Goal: Task Accomplishment & Management: Manage account settings

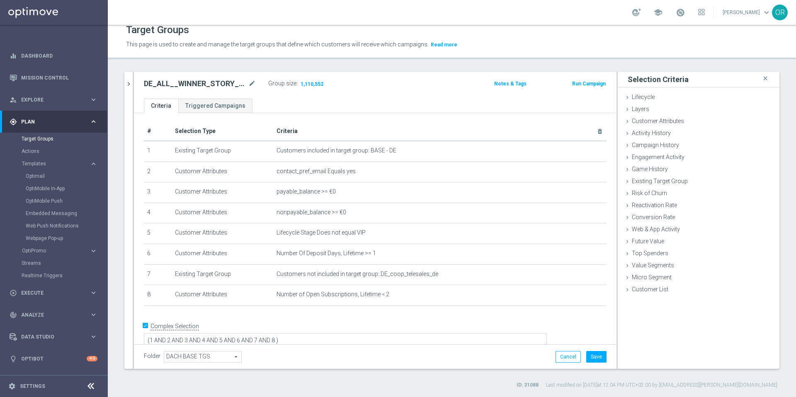
scroll to position [1, 0]
click at [204, 85] on h2 "DE_ALL__WINNER_STORY__NVIP_EMA_T&T_LT" at bounding box center [195, 84] width 103 height 10
copy h2 "DE_ALL__WINNER_STORY__NVIP_EMA_T"
click at [223, 85] on h2 "DE_ALL__WINNER_STORY__NVIP_EMA_T&T_LT" at bounding box center [195, 84] width 103 height 10
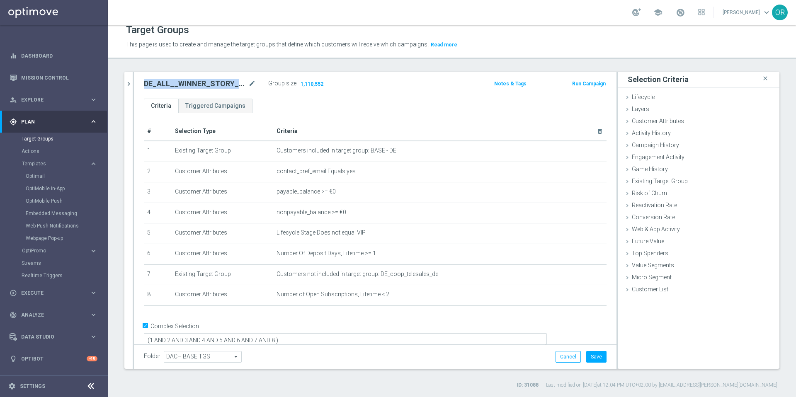
click at [223, 85] on h2 "DE_ALL__WINNER_STORY__NVIP_EMA_T&T_LT" at bounding box center [195, 84] width 103 height 10
click at [226, 83] on h2 "DE_ALL__WINNER_STORY__NVIP_EMA_T&T_LT" at bounding box center [195, 84] width 103 height 10
drag, startPoint x: 228, startPoint y: 83, endPoint x: 257, endPoint y: 81, distance: 29.9
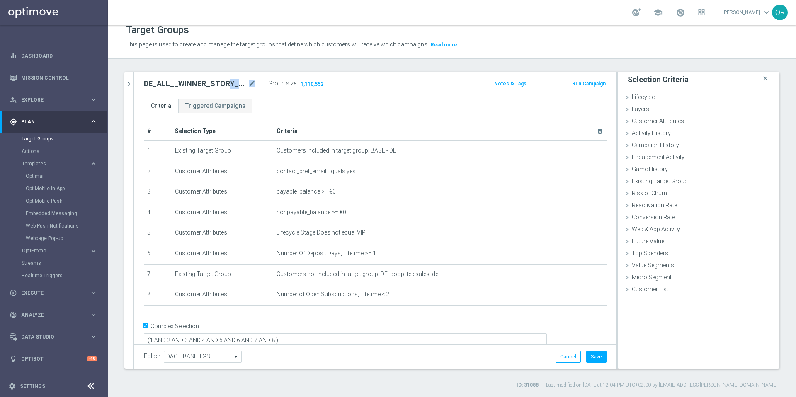
click at [258, 81] on div "DE_ALL__WINNER_STORY__NVIP_EMA_T&T_LT mode_edit" at bounding box center [206, 84] width 124 height 12
click at [205, 84] on h2 "DE_ALL__WINNER_STORY__NVIP_EMA_T&T_LT" at bounding box center [195, 84] width 103 height 10
click at [223, 83] on h2 "DE_ALL__WINNER_STORY__NVIP_EMA_T&T_LT" at bounding box center [195, 84] width 103 height 10
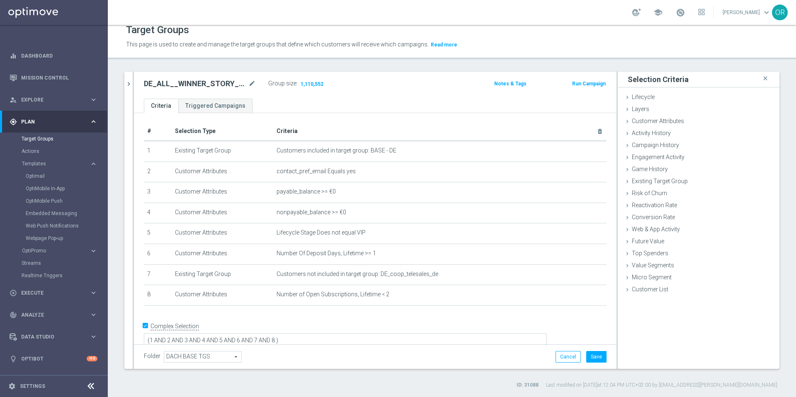
click at [221, 83] on h2 "DE_ALL__WINNER_STORY__NVIP_EMA_T&T_LT" at bounding box center [195, 84] width 103 height 10
click at [251, 83] on icon "mode_edit" at bounding box center [251, 84] width 7 height 10
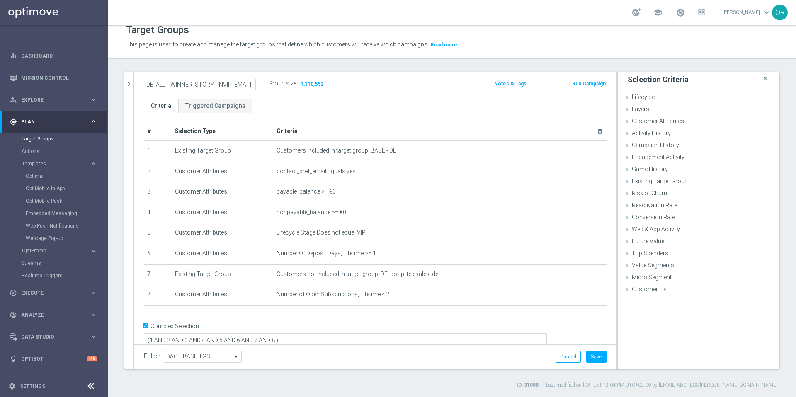
scroll to position [0, 13]
click at [350, 93] on div "DE_ALL__WINNER_STORY__NVIP_EMA_T&T_LT Group size : 1,110,552 Notes & Tags Run C…" at bounding box center [375, 85] width 483 height 27
click at [589, 322] on button "Save" at bounding box center [596, 357] width 20 height 12
click at [39, 139] on link "Target Groups" at bounding box center [54, 139] width 65 height 7
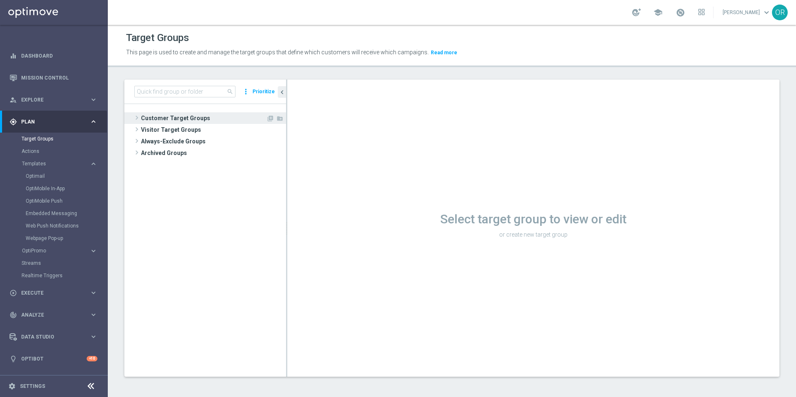
click at [170, 121] on span "Customer Target Groups" at bounding box center [203, 118] width 125 height 12
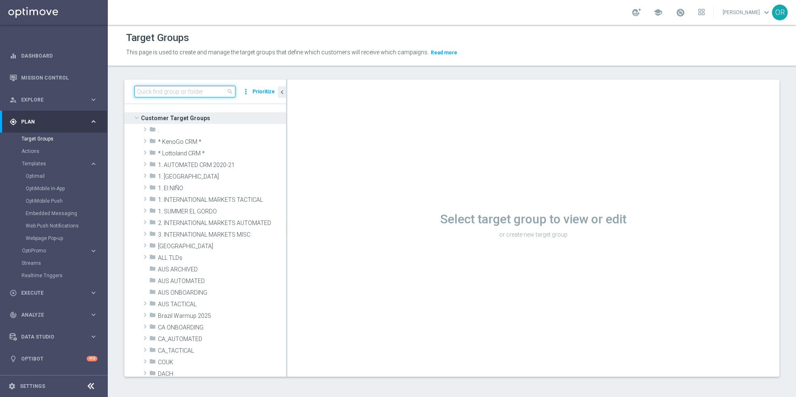
click at [177, 87] on input at bounding box center [184, 92] width 101 height 12
paste input "AT__SUB_UPSELL_6AUS45__NVIP_EMA_T&T_LT"
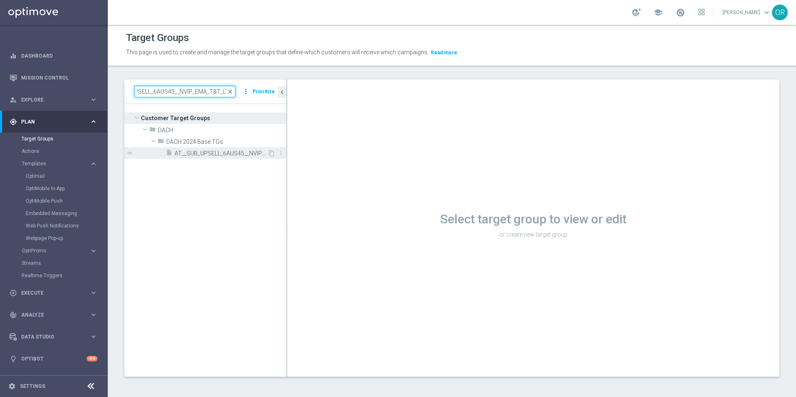
type input "AT__SUB_UPSELL_6AUS45__NVIP_EMA_T&T_LT"
click at [232, 153] on span "AT__SUB_UPSELL_6AUS45__NVIP_EMA_T&T_LT" at bounding box center [221, 153] width 93 height 7
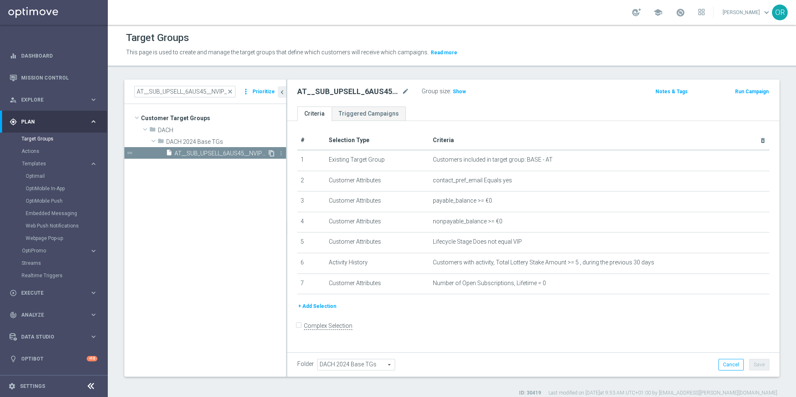
click at [271, 153] on icon "content_copy" at bounding box center [271, 153] width 7 height 7
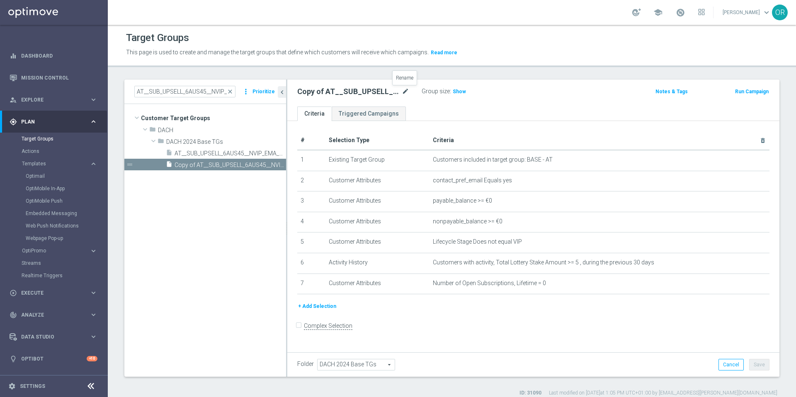
click at [406, 92] on icon "mode_edit" at bounding box center [405, 92] width 7 height 10
type input "AT__WINNER_STORY__NVIP_EMA_T&T_LT"
click at [503, 105] on div "AT__WINNER_STORY__NVIP_EMA_T&T_LT Group size : Show Notes & Tags Run Campaign" at bounding box center [533, 93] width 492 height 27
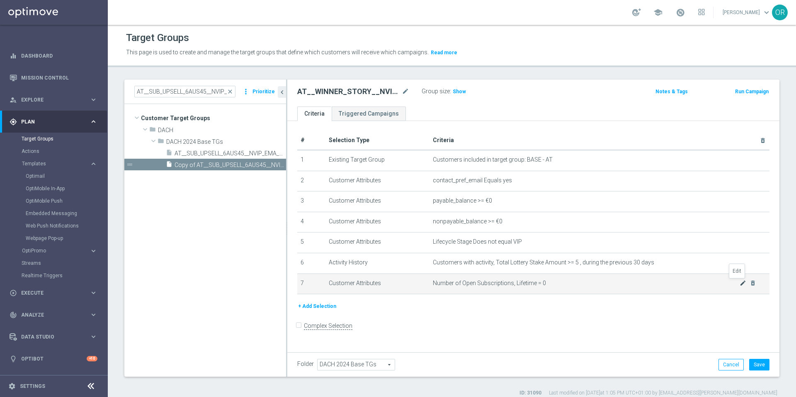
click at [597, 283] on icon "mode_edit" at bounding box center [743, 283] width 7 height 7
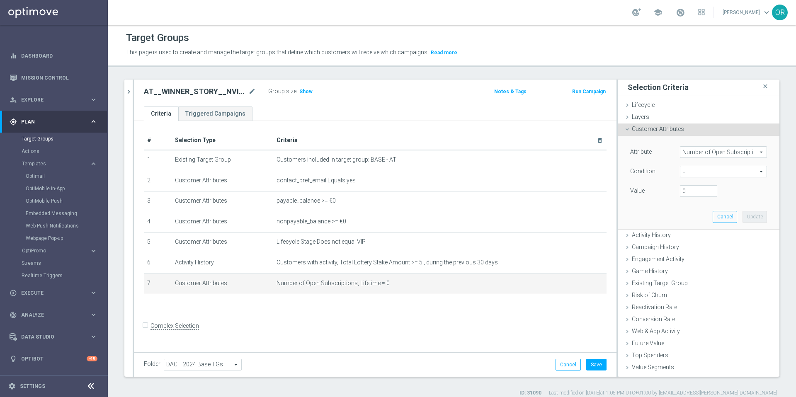
click at [597, 171] on span "=" at bounding box center [723, 171] width 86 height 11
click at [597, 226] on span ">" at bounding box center [723, 227] width 79 height 7
type input ">"
click at [597, 190] on input "number" at bounding box center [698, 191] width 37 height 12
type input "2"
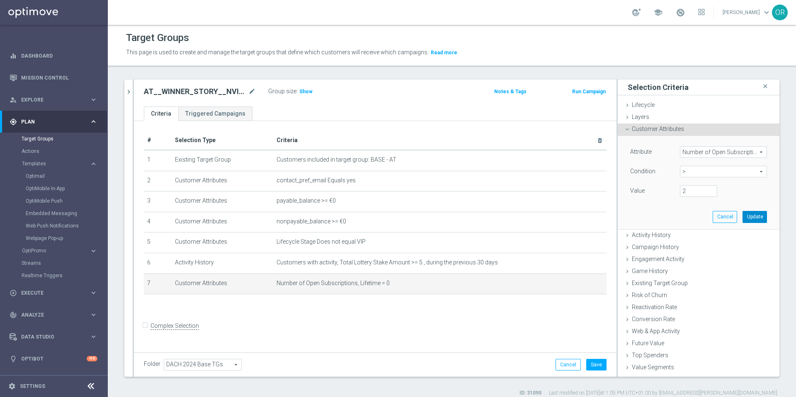
click at [597, 217] on button "Update" at bounding box center [755, 217] width 24 height 12
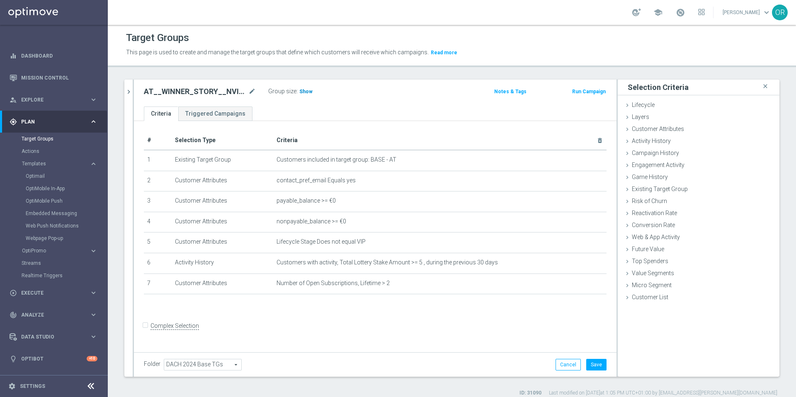
click at [303, 89] on span "Show" at bounding box center [305, 92] width 13 height 6
click at [577, 282] on icon "mode_edit" at bounding box center [580, 283] width 7 height 7
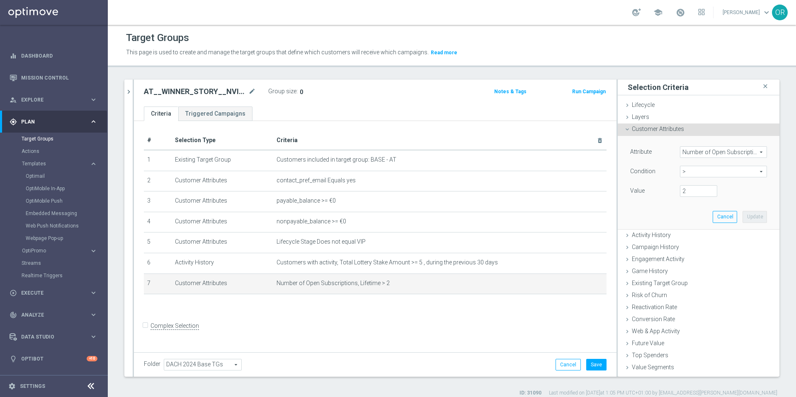
click at [597, 172] on span ">" at bounding box center [723, 171] width 86 height 11
click at [597, 181] on span "<" at bounding box center [723, 184] width 79 height 7
type input "<"
click at [597, 189] on input "number" at bounding box center [698, 191] width 37 height 12
type input "2"
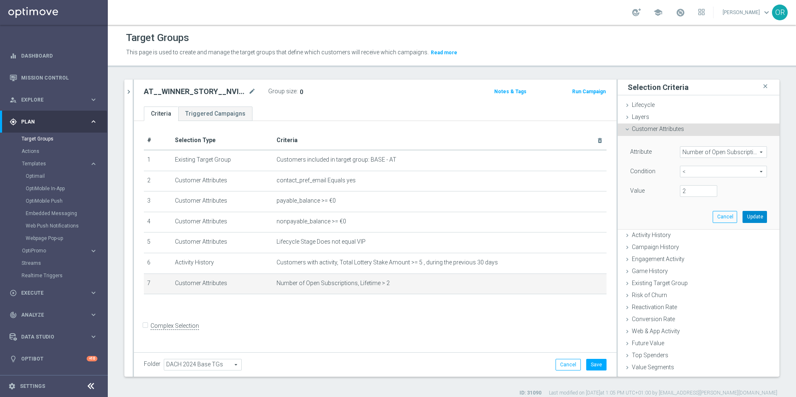
click at [597, 216] on button "Update" at bounding box center [755, 217] width 24 height 12
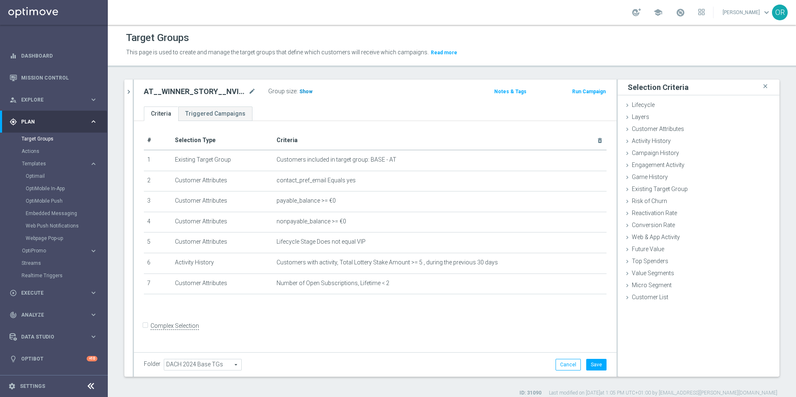
click at [304, 93] on span "Show" at bounding box center [305, 92] width 13 height 6
click at [589, 322] on button "Save" at bounding box center [596, 365] width 20 height 12
click at [219, 117] on link "Triggered Campaigns" at bounding box center [215, 114] width 74 height 15
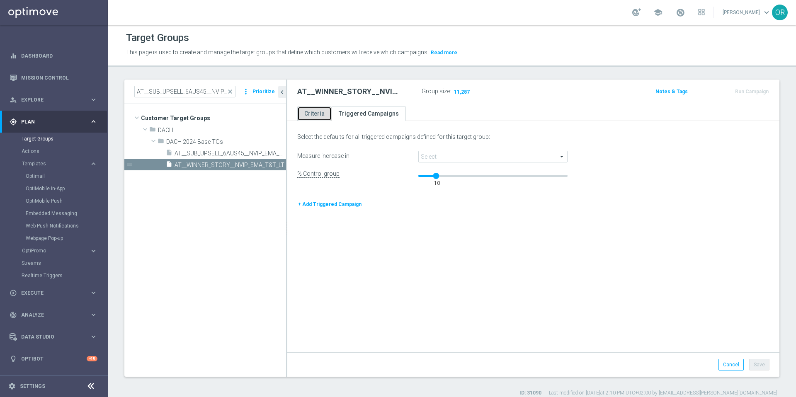
click at [313, 116] on link "Criteria" at bounding box center [314, 114] width 34 height 15
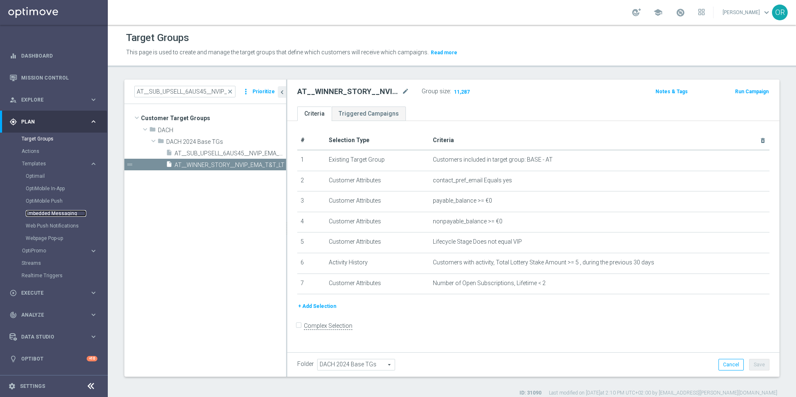
click at [49, 214] on link "Embedded Messaging" at bounding box center [56, 213] width 61 height 7
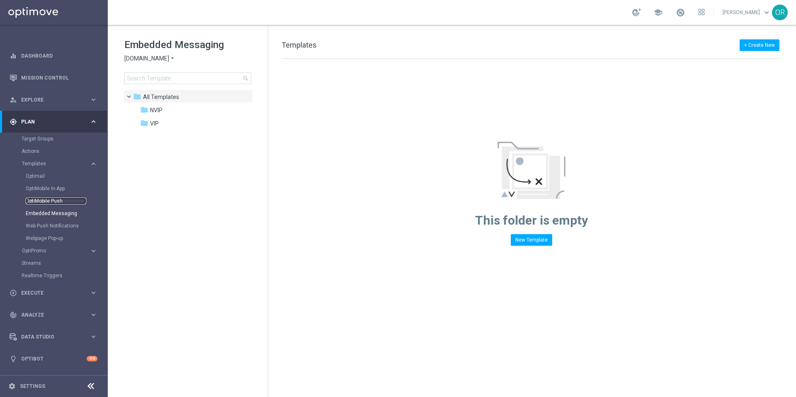
click at [48, 202] on link "OptiMobile Push" at bounding box center [56, 201] width 61 height 7
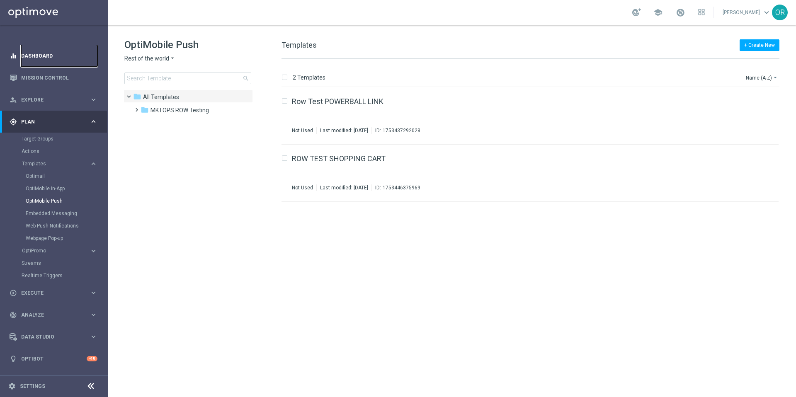
click at [46, 58] on link "Dashboard" at bounding box center [59, 56] width 76 height 22
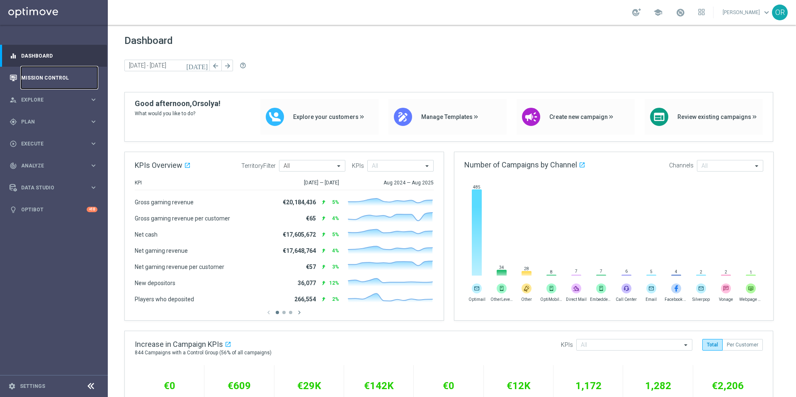
click at [41, 76] on link "Mission Control" at bounding box center [59, 78] width 76 height 22
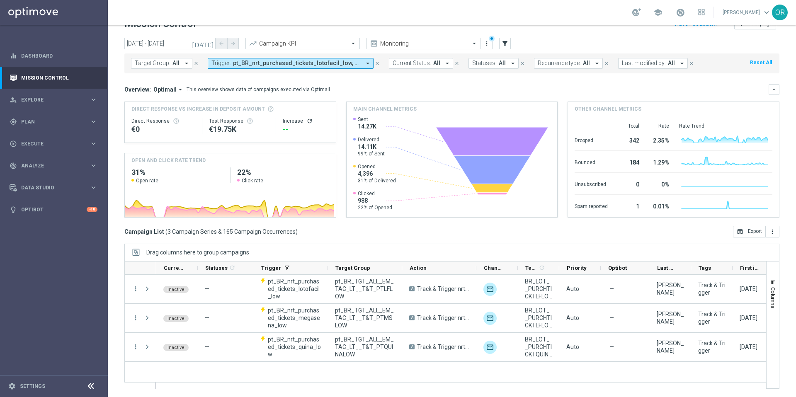
scroll to position [17, 0]
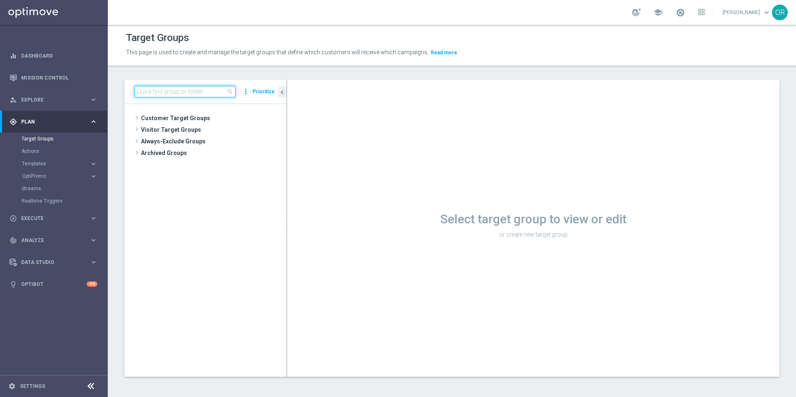
click at [201, 91] on input at bounding box center [184, 92] width 101 height 12
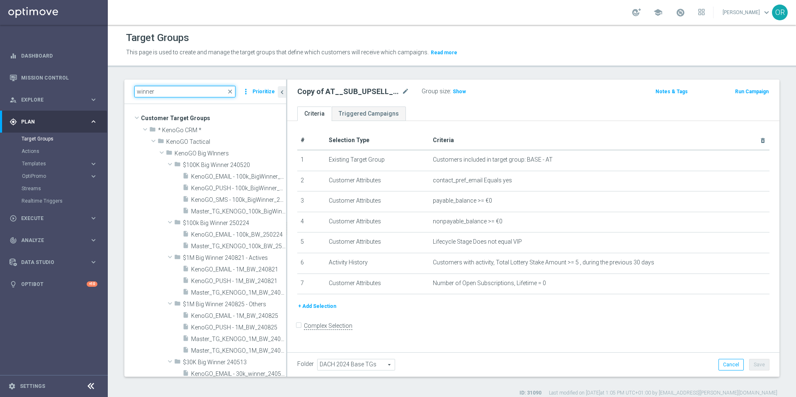
click at [164, 91] on input "winner" at bounding box center [184, 92] width 101 height 12
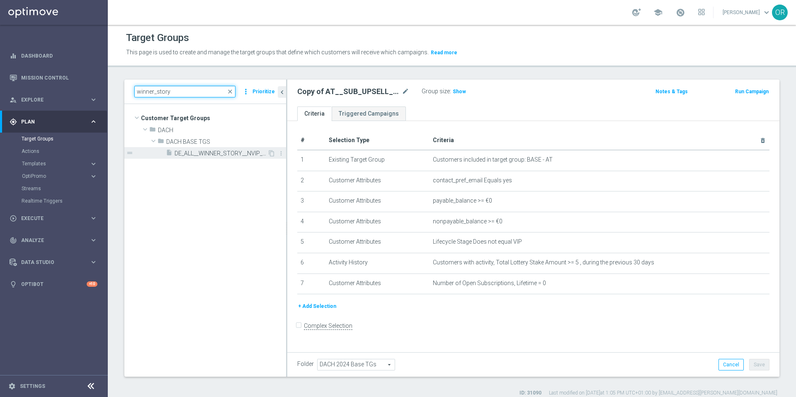
type input "winner_story"
click at [210, 152] on span "DE_ALL__WINNER_STORY__NVIP_EMA_T&T_LT" at bounding box center [221, 153] width 93 height 7
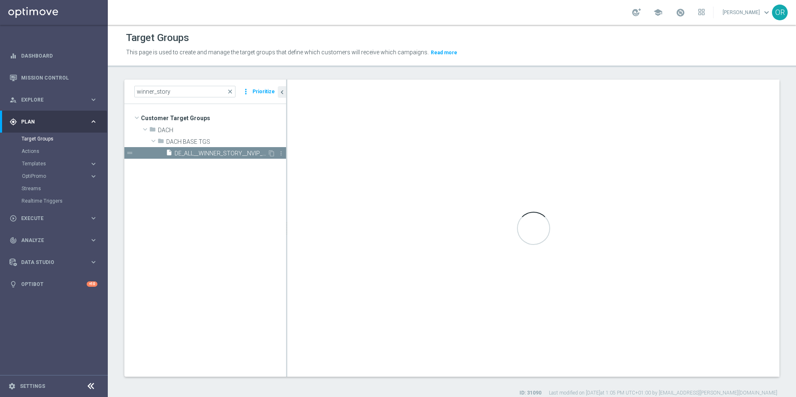
checkbox input "true"
type input "DACH BASE TGS"
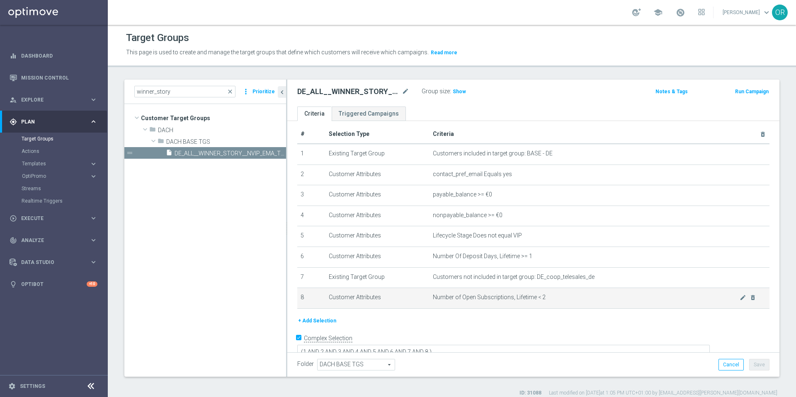
scroll to position [10, 0]
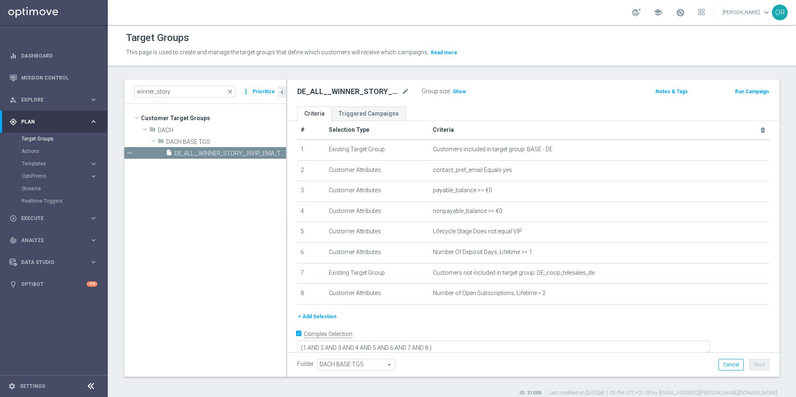
click at [328, 319] on button "+ Add Selection" at bounding box center [317, 316] width 40 height 9
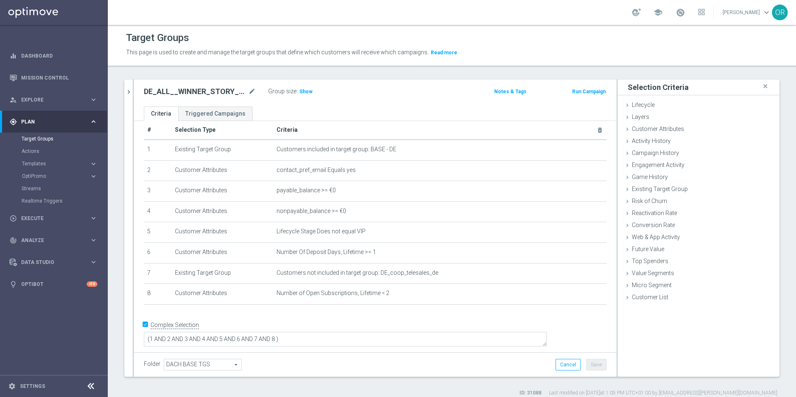
scroll to position [1, 0]
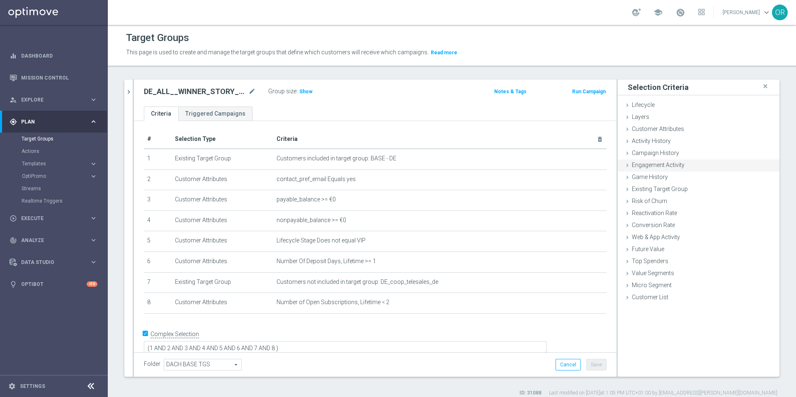
click at [663, 165] on span "Engagement Activity" at bounding box center [658, 165] width 53 height 7
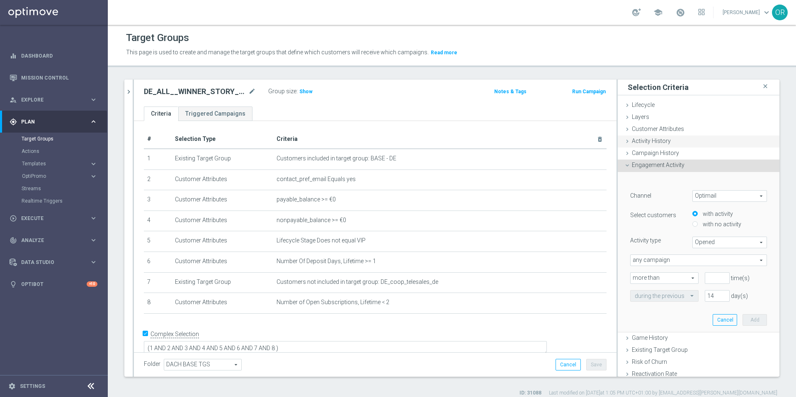
click at [642, 142] on span "Activity History" at bounding box center [651, 141] width 39 height 7
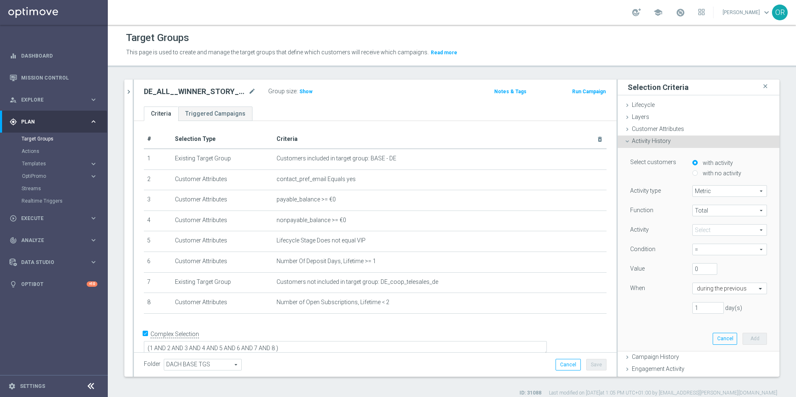
click at [704, 210] on span "Total" at bounding box center [730, 210] width 74 height 11
click at [702, 241] on span "Min" at bounding box center [730, 244] width 66 height 7
type input "Min"
click at [697, 230] on span at bounding box center [730, 230] width 74 height 11
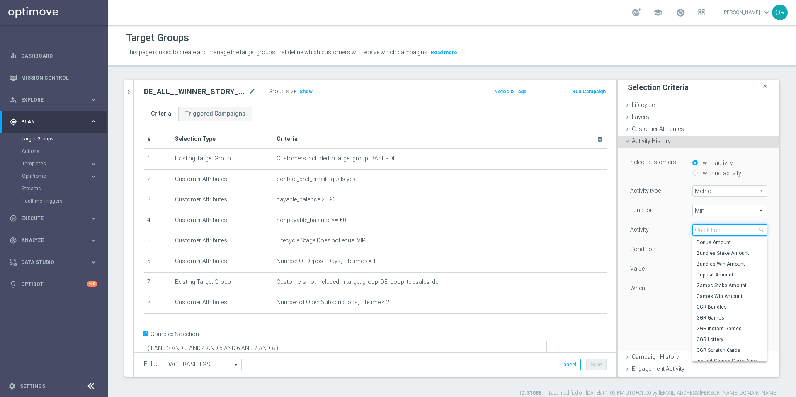
click at [697, 230] on input "search" at bounding box center [729, 230] width 75 height 12
type input "lott"
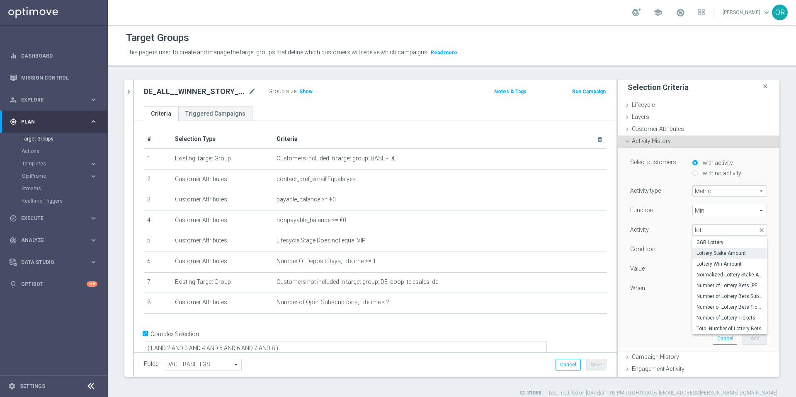
click at [717, 254] on span "Lottery Stake Amount" at bounding box center [730, 253] width 66 height 7
type input "Lottery Stake Amount"
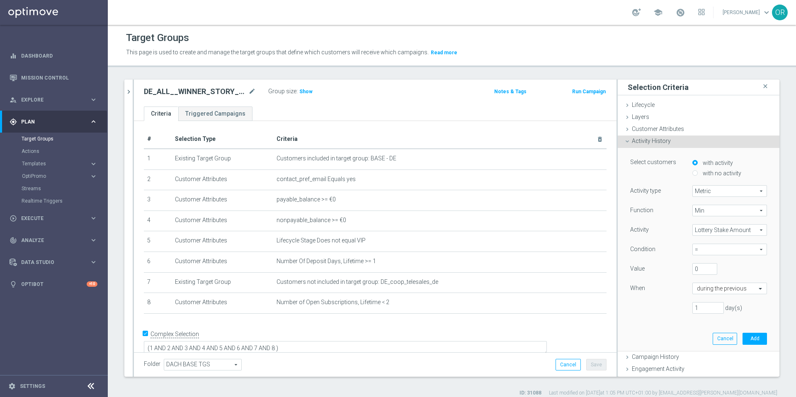
click at [730, 231] on span "Lottery Stake Amount" at bounding box center [730, 230] width 74 height 11
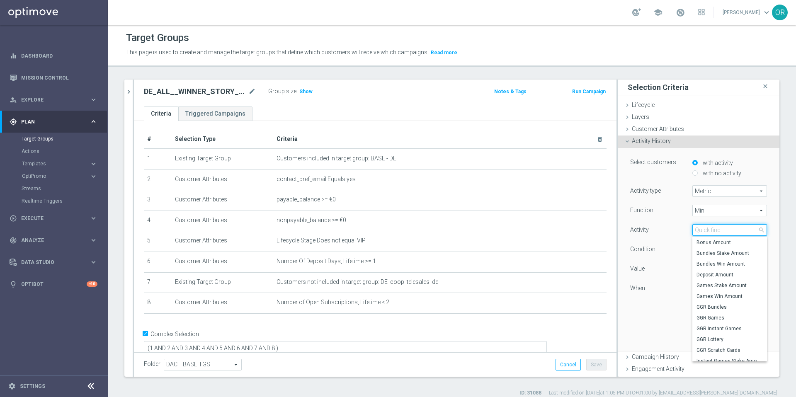
click at [722, 231] on input "search" at bounding box center [729, 230] width 75 height 12
type input "total"
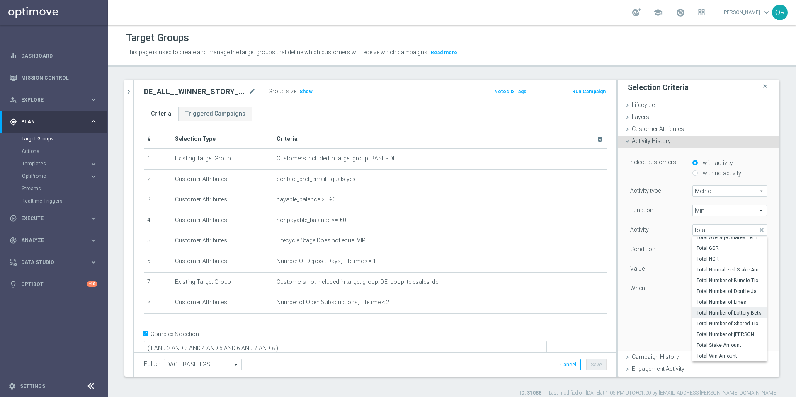
click at [722, 312] on span "Total Number of Lottery Bets" at bounding box center [730, 313] width 66 height 7
type input "Total Number of Lottery Bets"
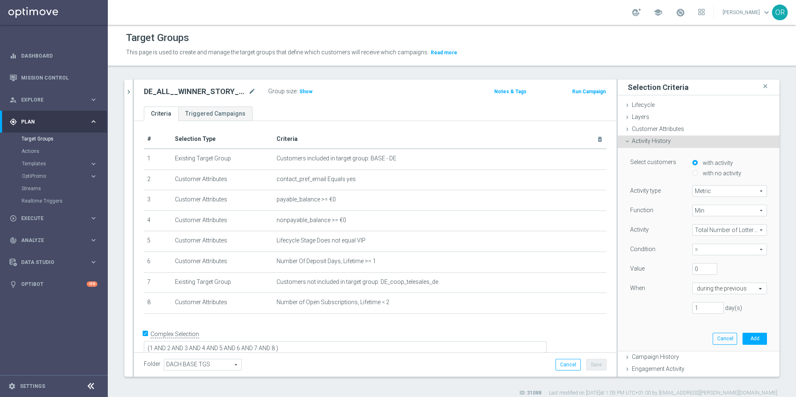
click at [697, 252] on span "=" at bounding box center [730, 249] width 74 height 11
click at [697, 295] on span ">=" at bounding box center [730, 294] width 66 height 7
type input ">="
click at [692, 269] on input "0" at bounding box center [704, 269] width 25 height 12
type input "5"
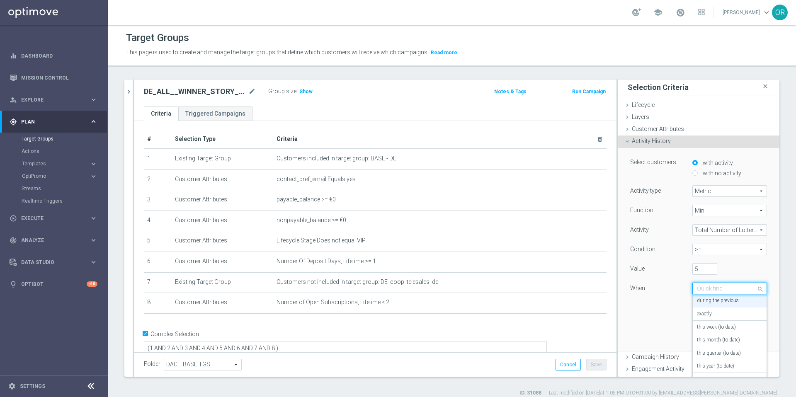
click at [717, 290] on input "text" at bounding box center [721, 288] width 49 height 7
click at [714, 301] on label "during the previous" at bounding box center [718, 301] width 42 height 7
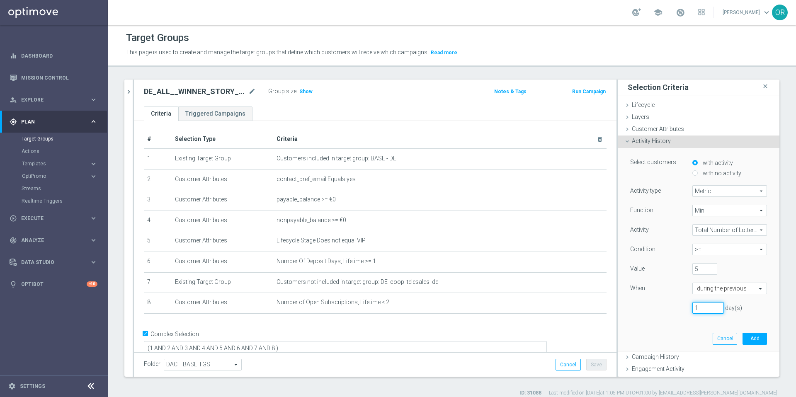
click at [697, 308] on input "1" at bounding box center [708, 308] width 32 height 12
type input "30"
click at [743, 338] on button "Add" at bounding box center [755, 339] width 24 height 12
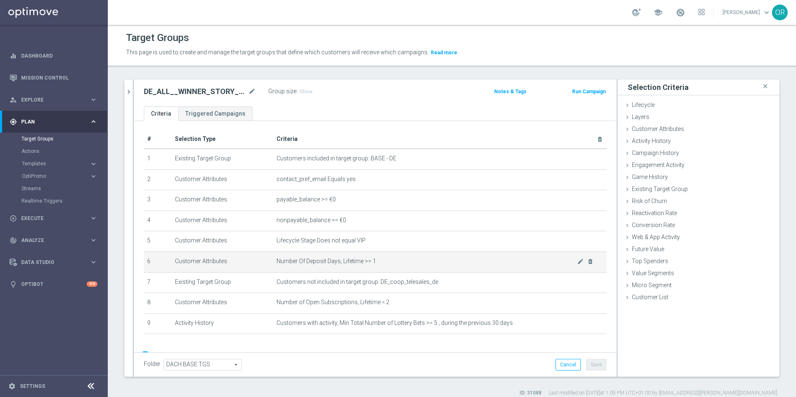
scroll to position [23, 0]
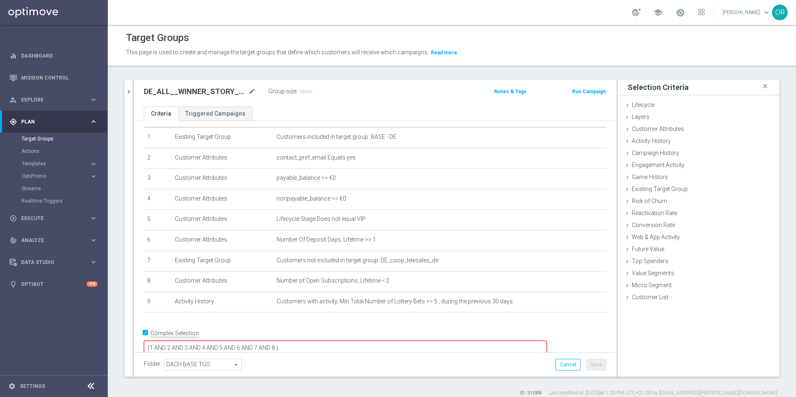
click at [336, 341] on textarea "(1 AND 2 AND 3 AND 4 AND 5 AND 6 AND 7 AND 8 )" at bounding box center [345, 348] width 403 height 15
type textarea "(1 AND 2 AND 3 AND 4 AND 5 AND 6 AND 7 AND 8 AND 9 )"
click at [593, 366] on button "Save" at bounding box center [596, 365] width 20 height 12
click at [306, 93] on span "Show" at bounding box center [305, 92] width 13 height 6
